Goal: Transaction & Acquisition: Purchase product/service

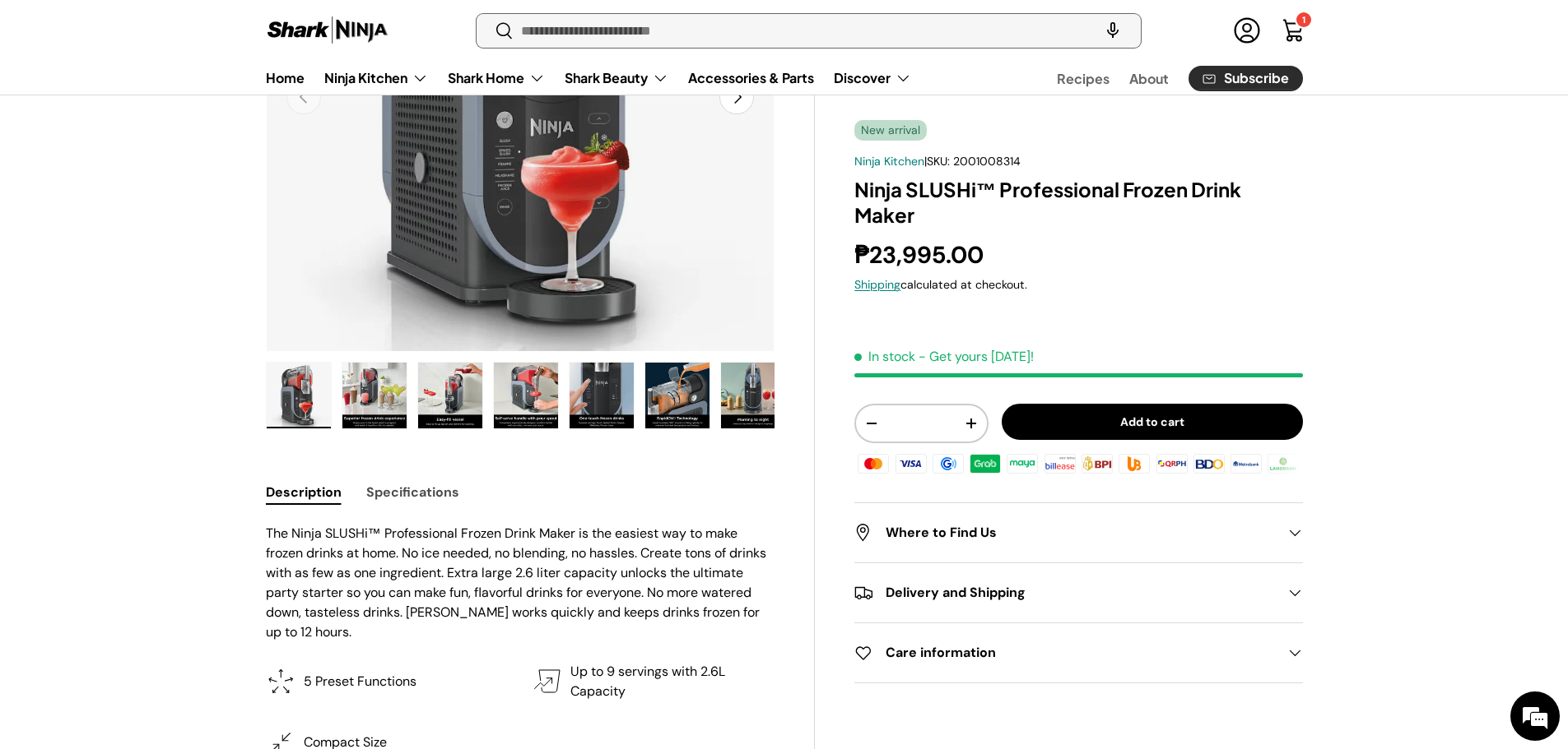
drag, startPoint x: 0, startPoint y: 0, endPoint x: 627, endPoint y: 30, distance: 627.7
click at [627, 30] on input "Search" at bounding box center [807, 30] width 663 height 34
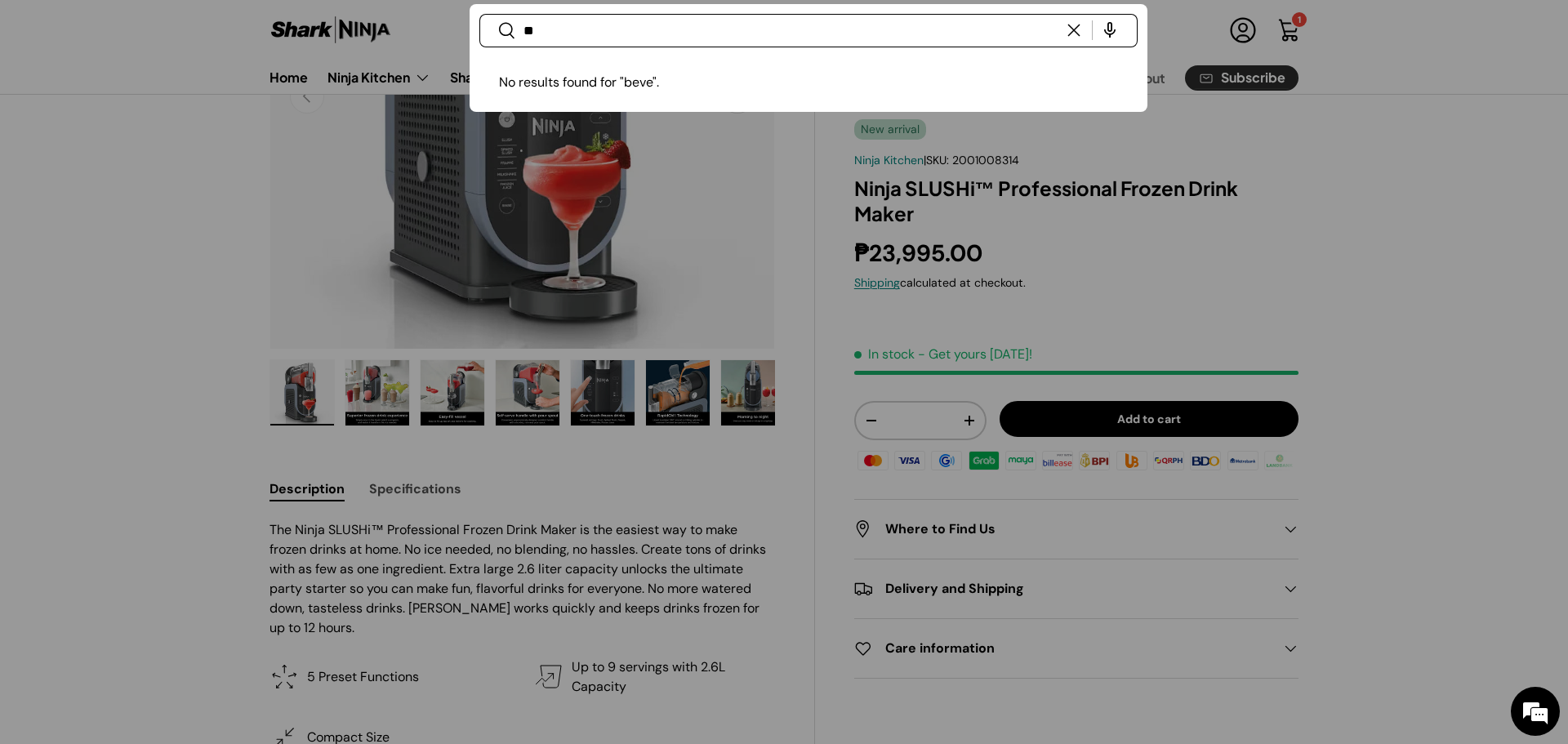
type input "*"
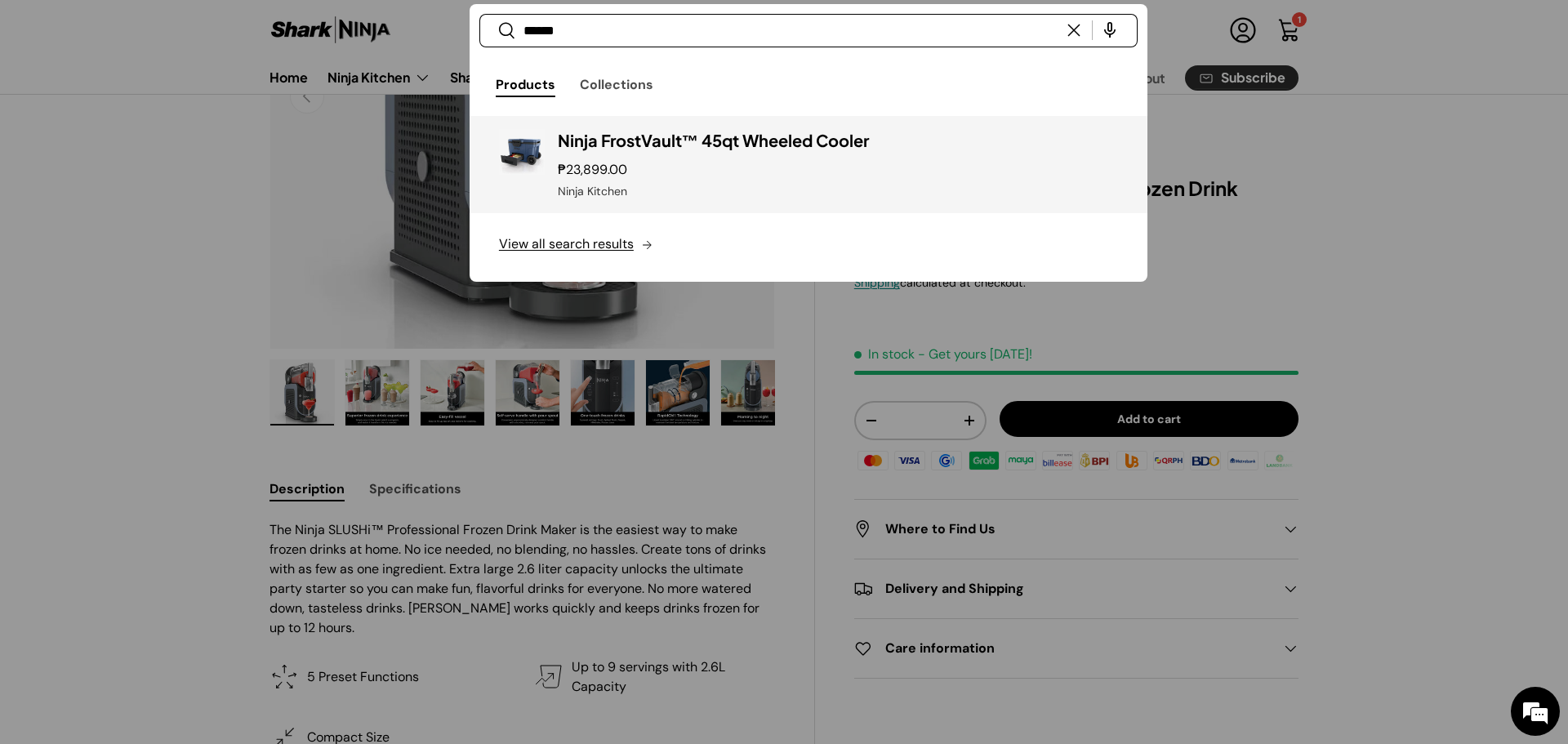
type input "******"
click at [673, 149] on h3 "Ninja FrostVault™ 45qt Wheeled Cooler" at bounding box center [838, 141] width 561 height 23
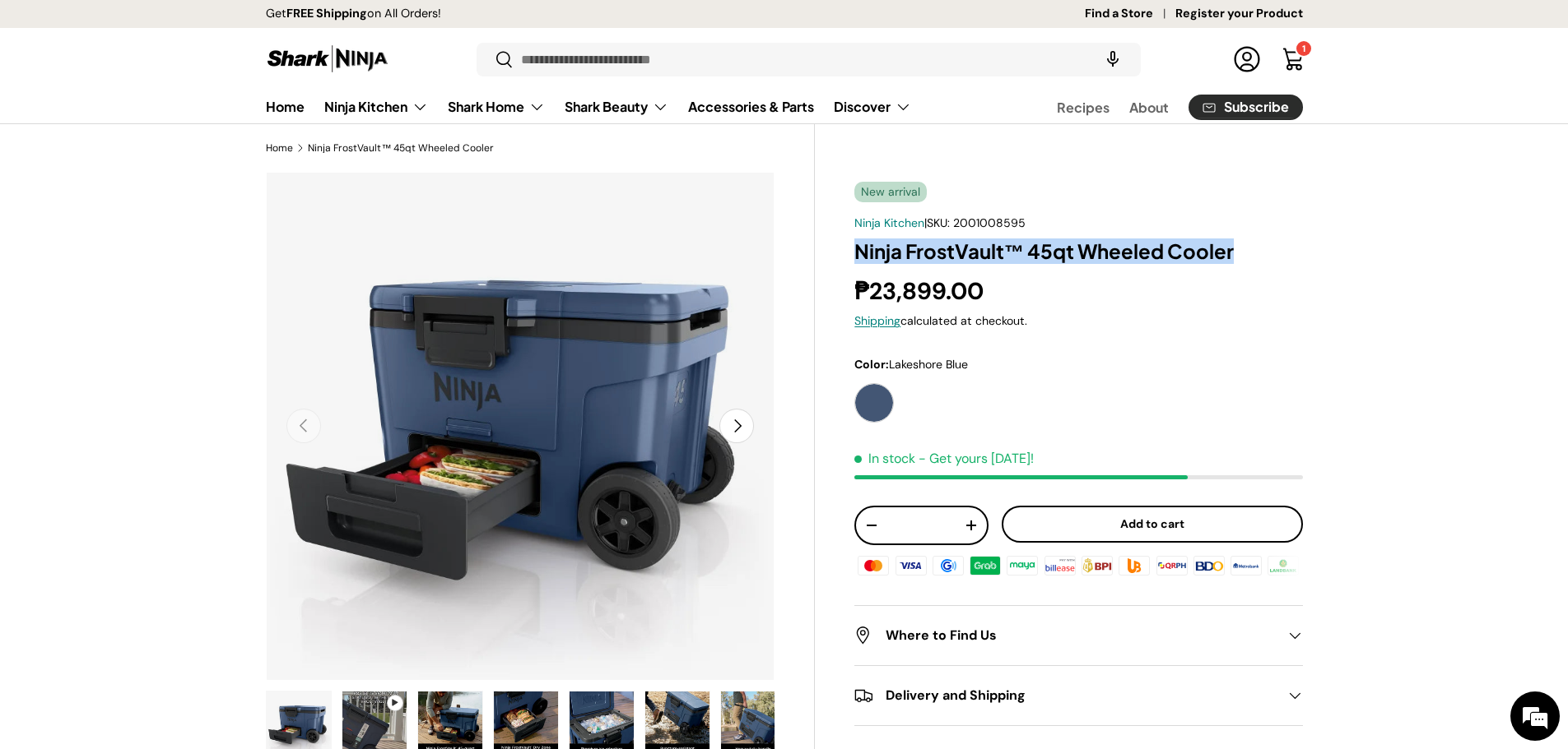
drag, startPoint x: 1234, startPoint y: 248, endPoint x: 838, endPoint y: 253, distance: 396.0
click at [838, 253] on div "New arrival Ninja Kitchen | SKU: 2001008595 Ninja FrostVault™ 45qt Wheeled Cool…" at bounding box center [1058, 749] width 488 height 1154
copy h1 "Ninja FrostVault™ 45qt Wheeled Cooler"
